Goal: Find contact information: Find contact information

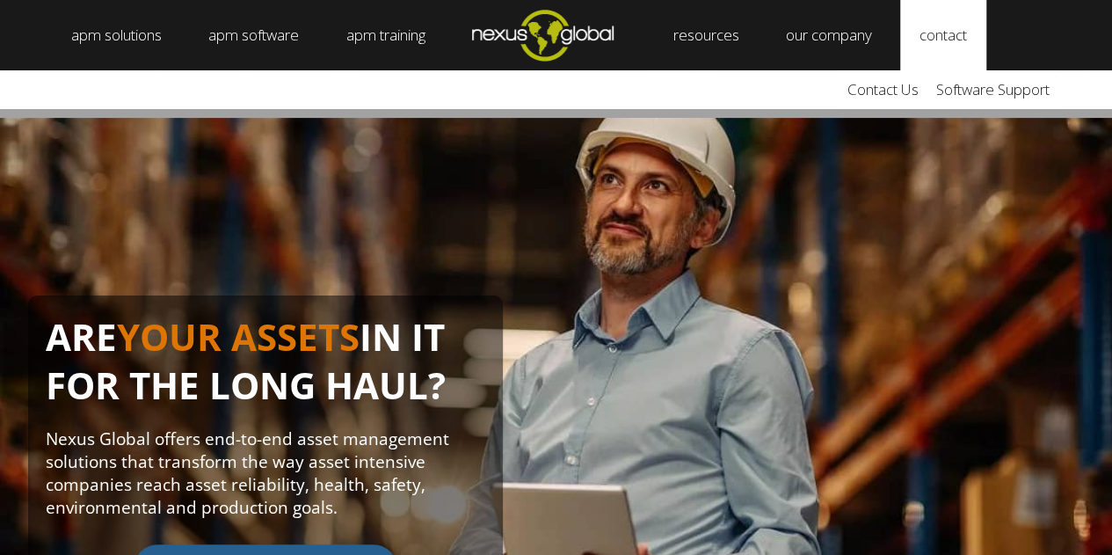
click at [974, 40] on link "contact" at bounding box center [943, 35] width 86 height 70
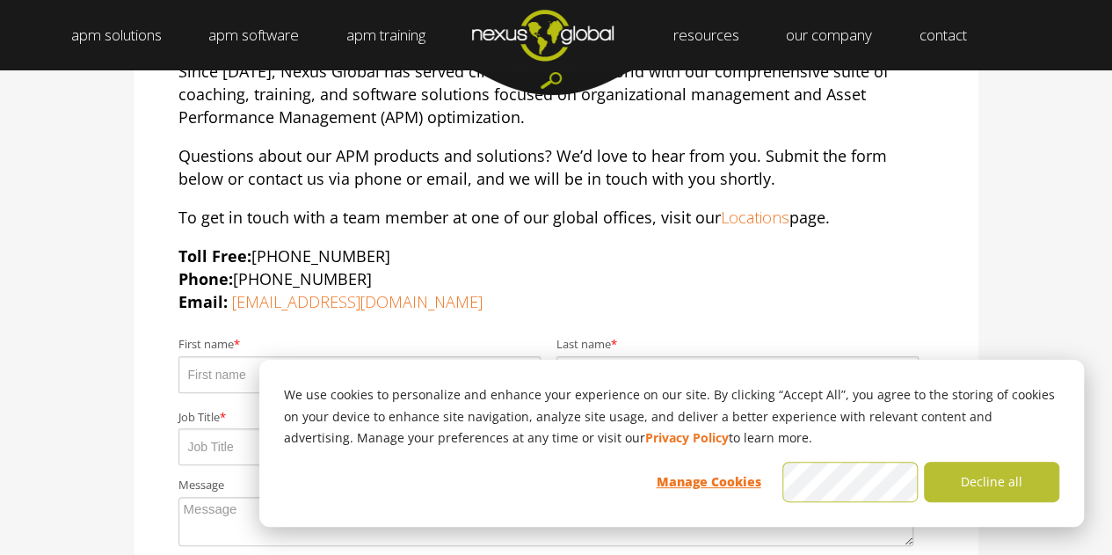
scroll to position [223, 0]
